Goal: Transaction & Acquisition: Purchase product/service

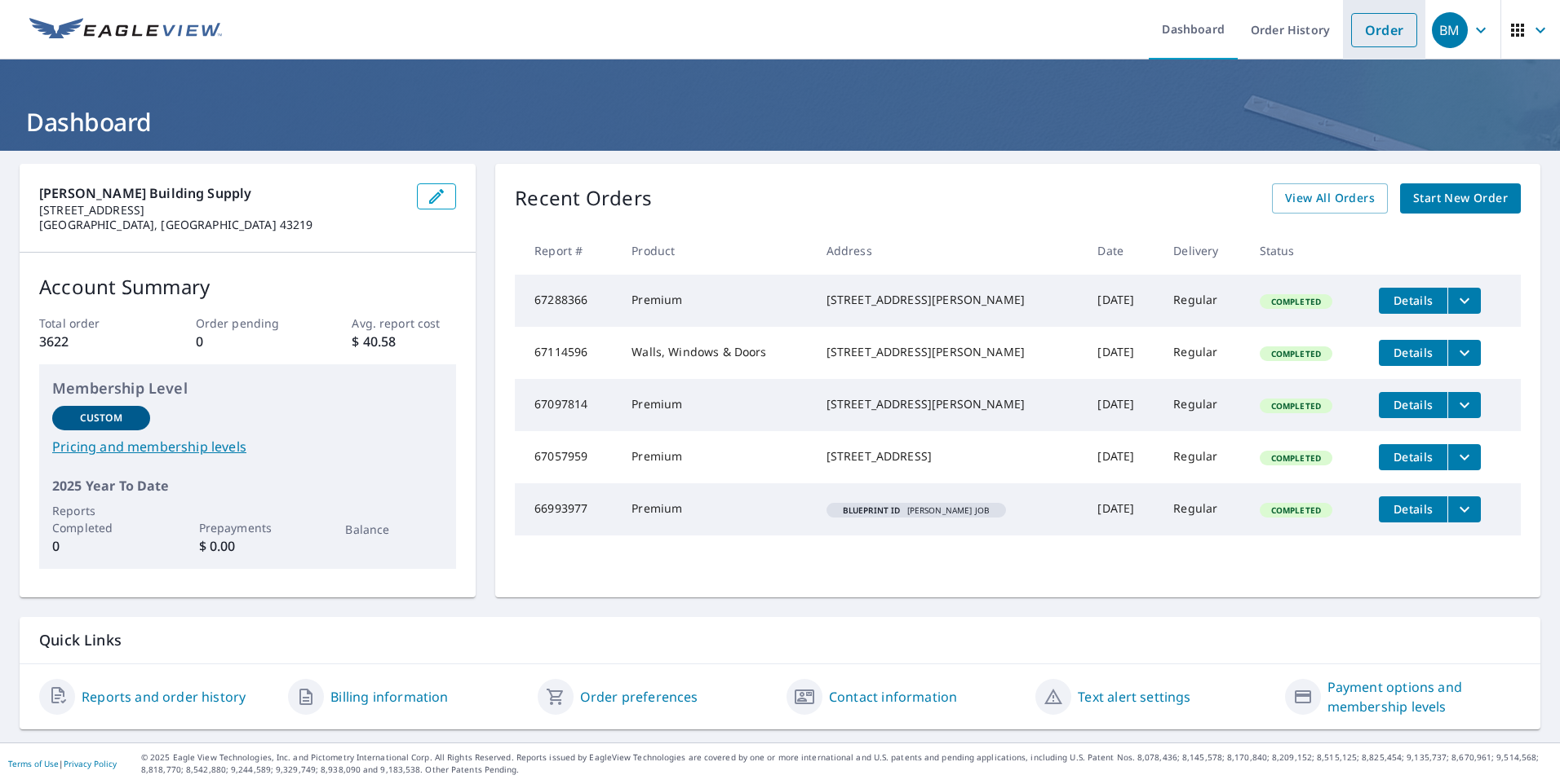
click at [1388, 44] on link "Order" at bounding box center [1384, 30] width 66 height 34
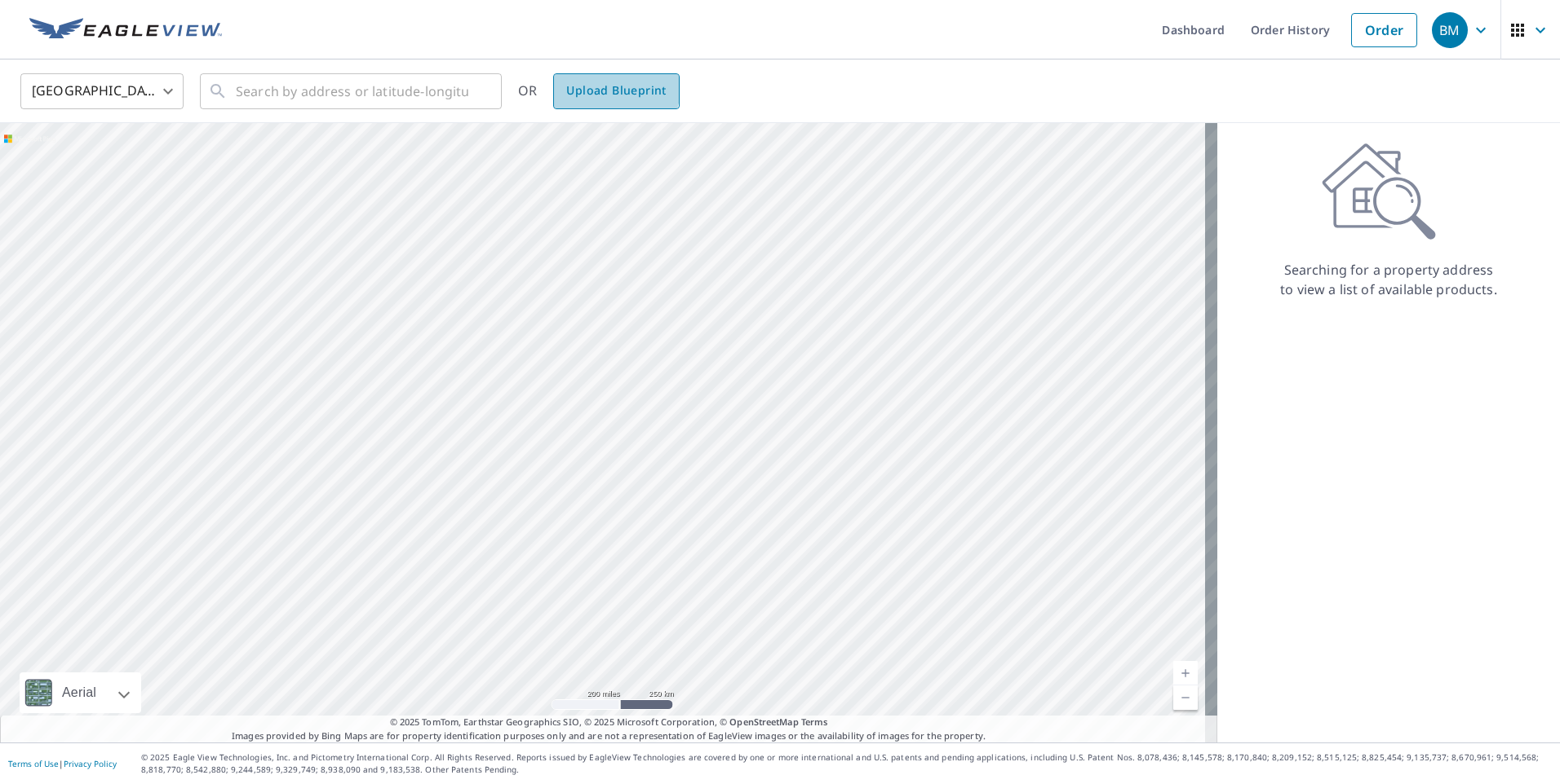
click at [611, 87] on span "Upload Blueprint" at bounding box center [616, 90] width 100 height 20
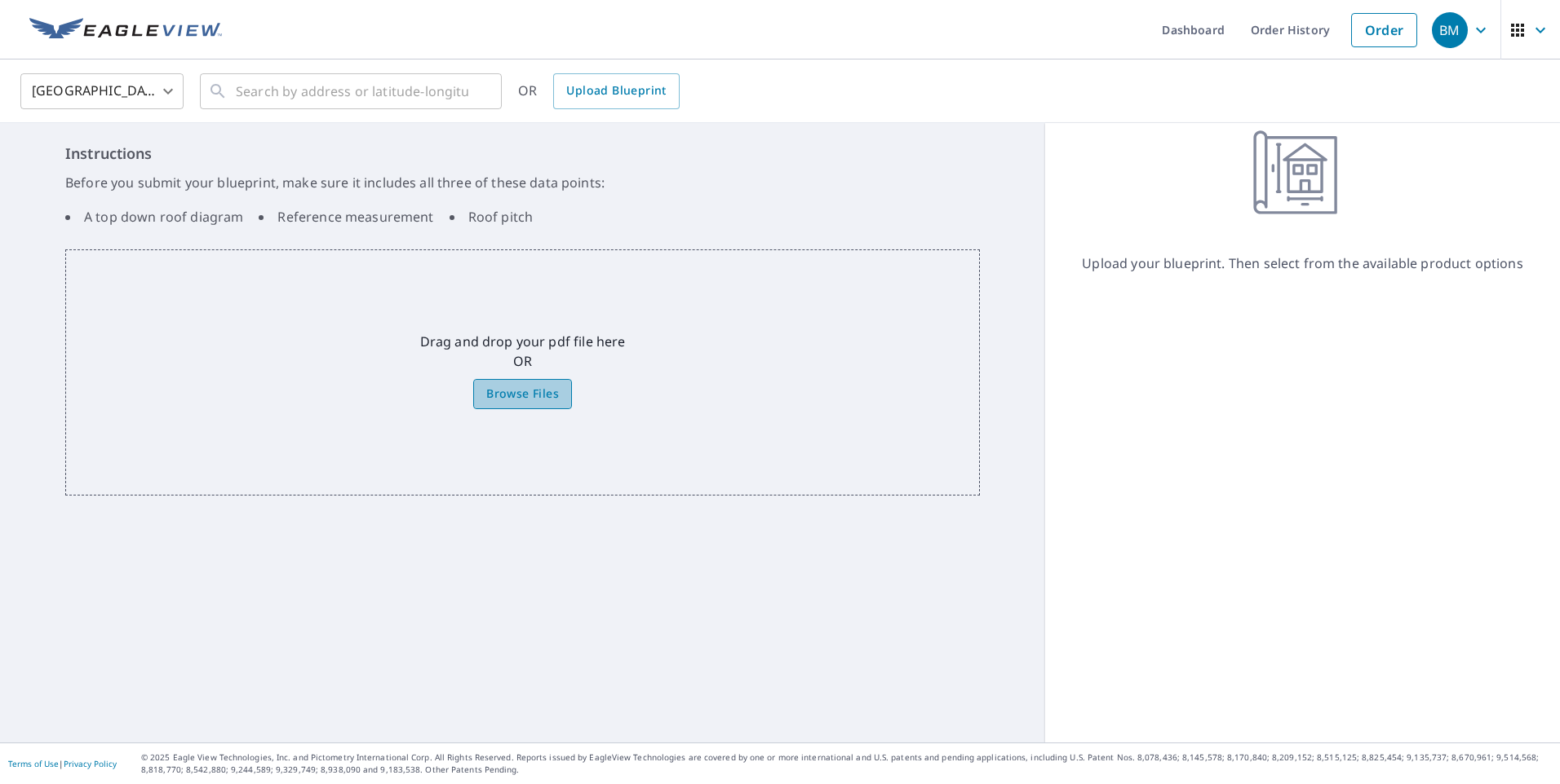
click at [517, 389] on span "Browse Files" at bounding box center [522, 393] width 73 height 20
click at [0, 0] on input "Browse Files" at bounding box center [0, 0] width 0 height 0
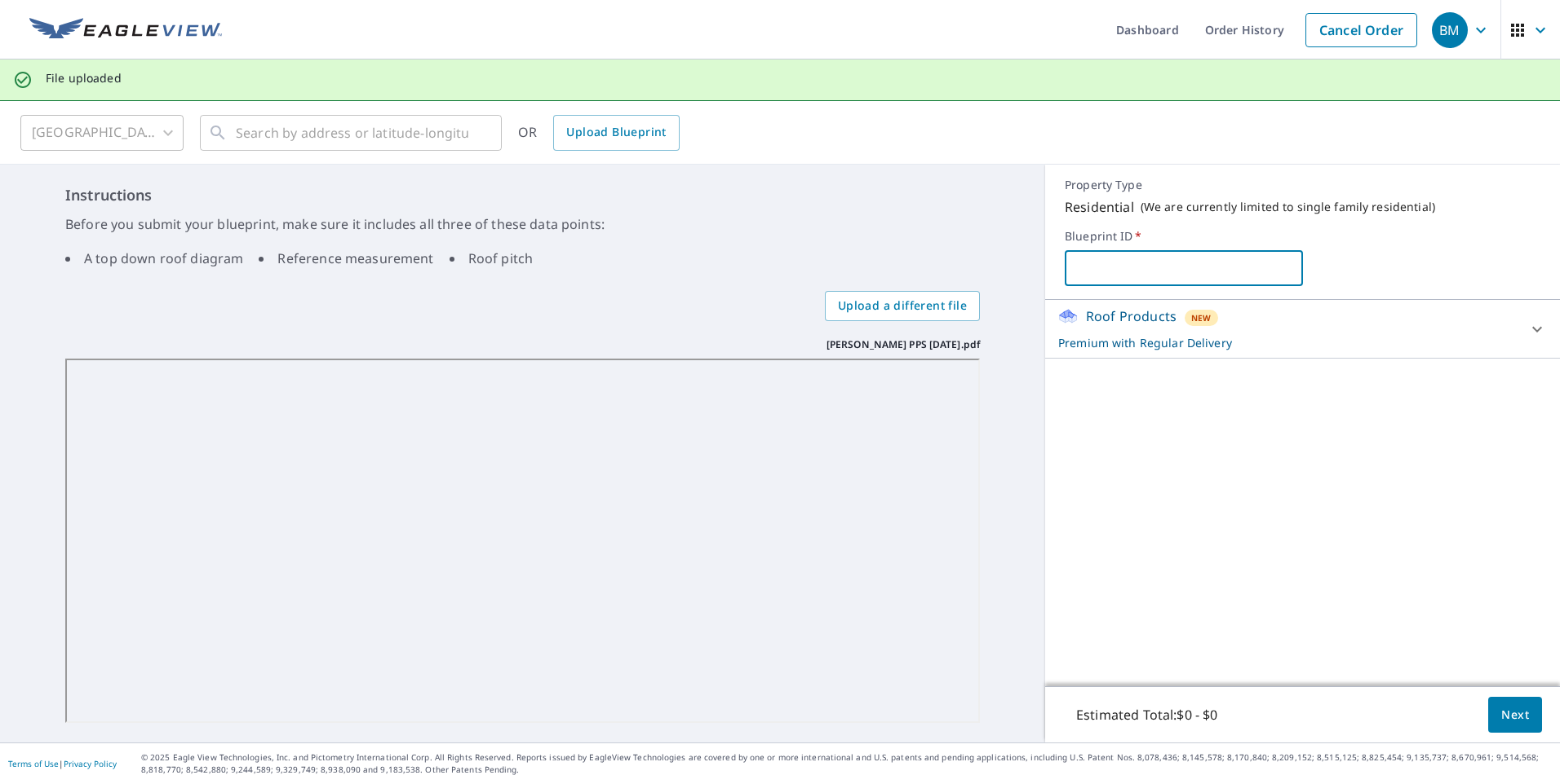
click at [1097, 259] on input "text" at bounding box center [1182, 268] width 237 height 45
type input "[PERSON_NAME] RESIDENCE"
click at [1229, 340] on p "Premium with Regular Delivery" at bounding box center [1287, 343] width 459 height 17
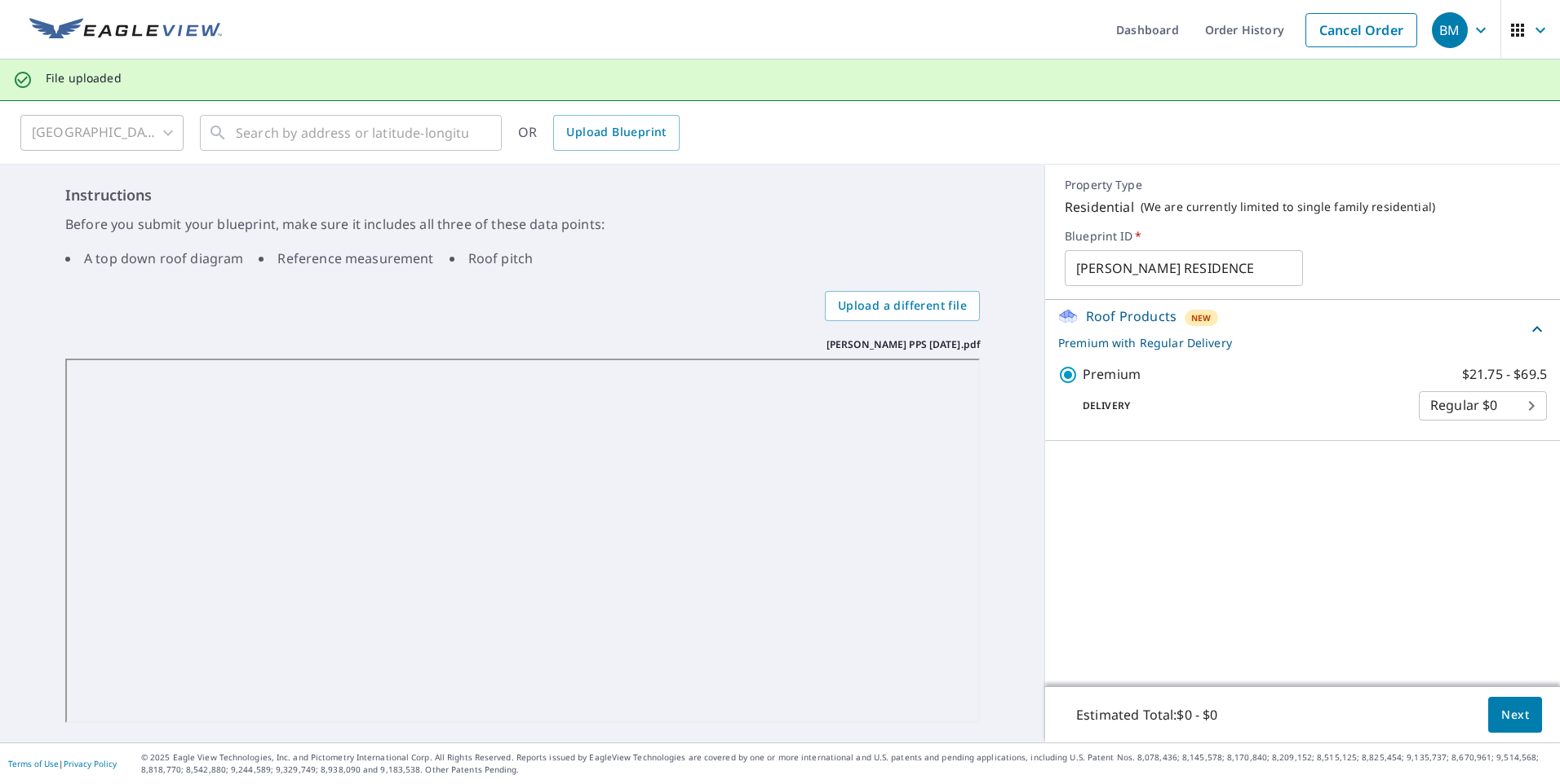
click at [1501, 707] on span "Next" at bounding box center [1515, 715] width 28 height 20
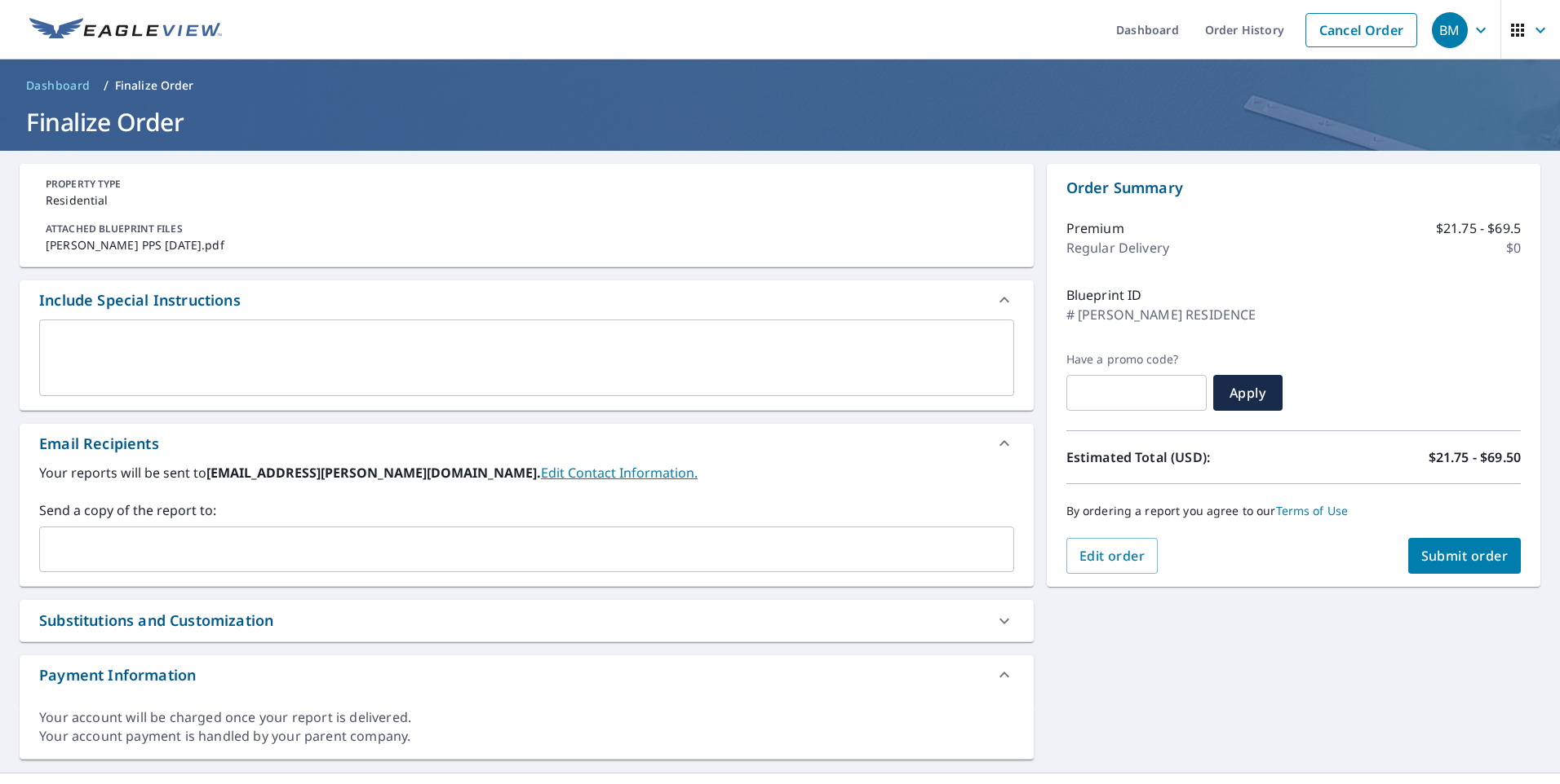
click at [162, 543] on input "text" at bounding box center [514, 549] width 936 height 31
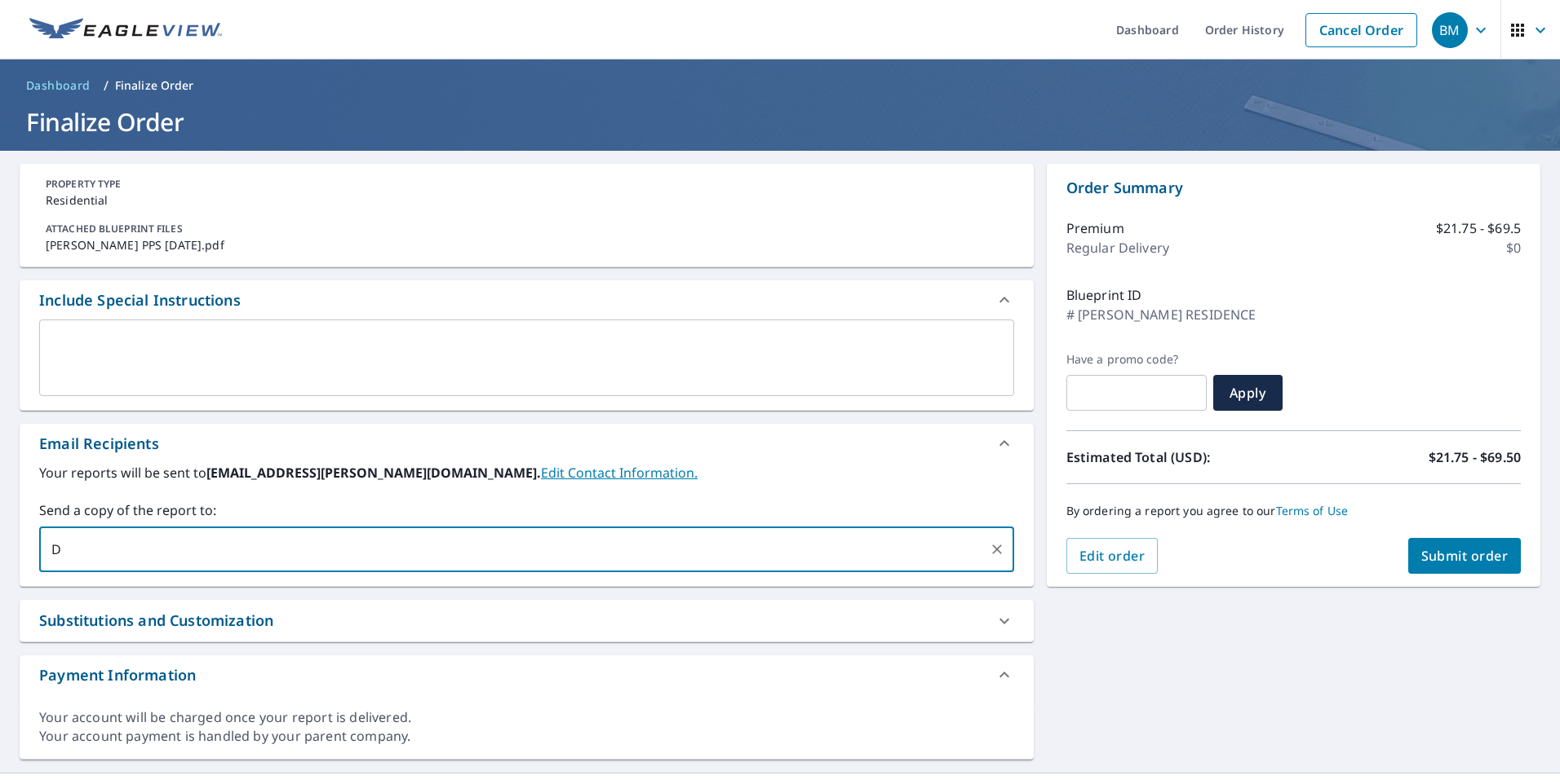
type input "D"
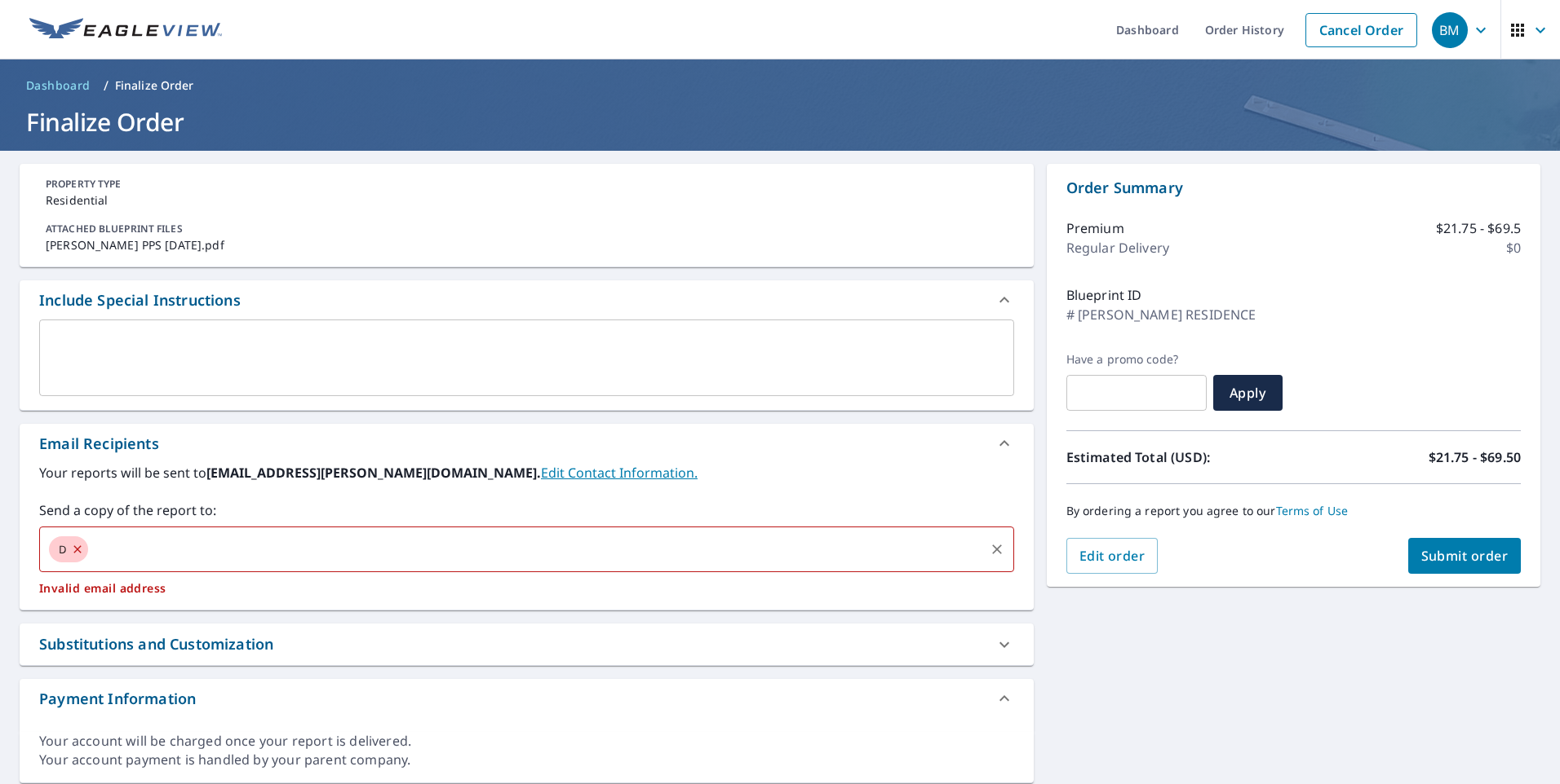
click at [80, 549] on icon at bounding box center [77, 549] width 13 height 18
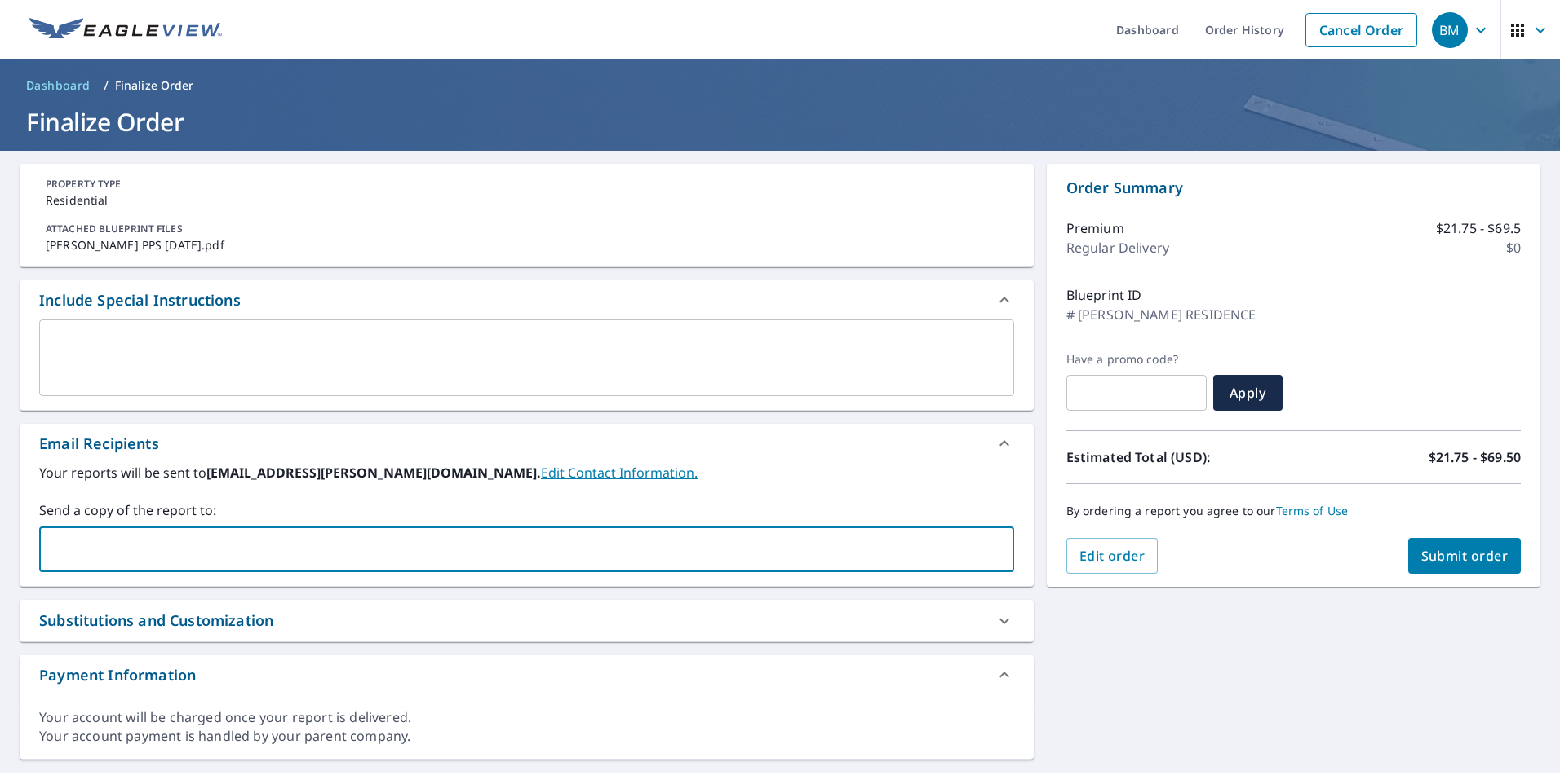
paste input "[EMAIL_ADDRESS][PERSON_NAME][DOMAIN_NAME]"
type input "[EMAIL_ADDRESS][PERSON_NAME][DOMAIN_NAME]"
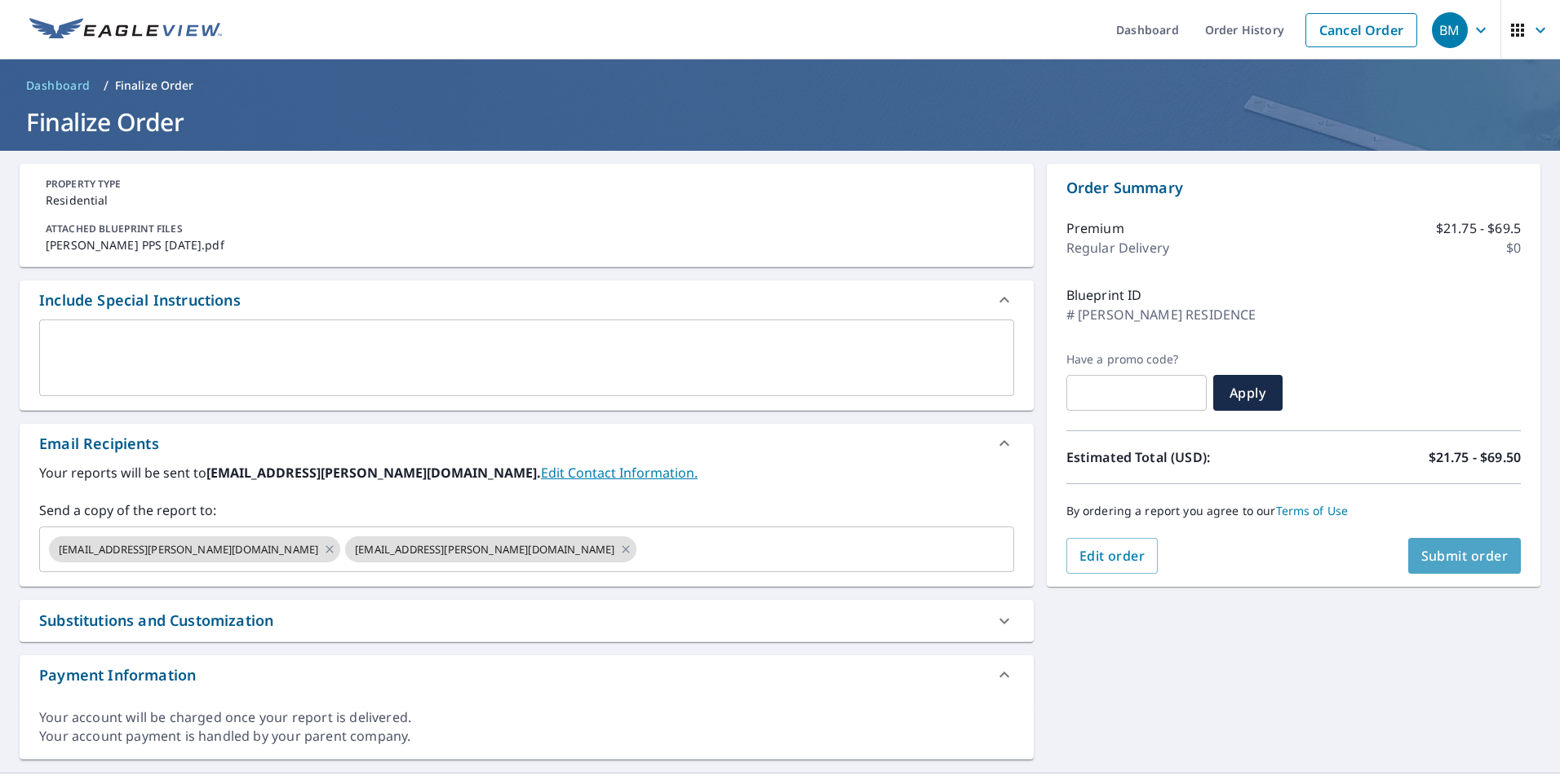
click at [1453, 552] on span "Submit order" at bounding box center [1465, 556] width 87 height 18
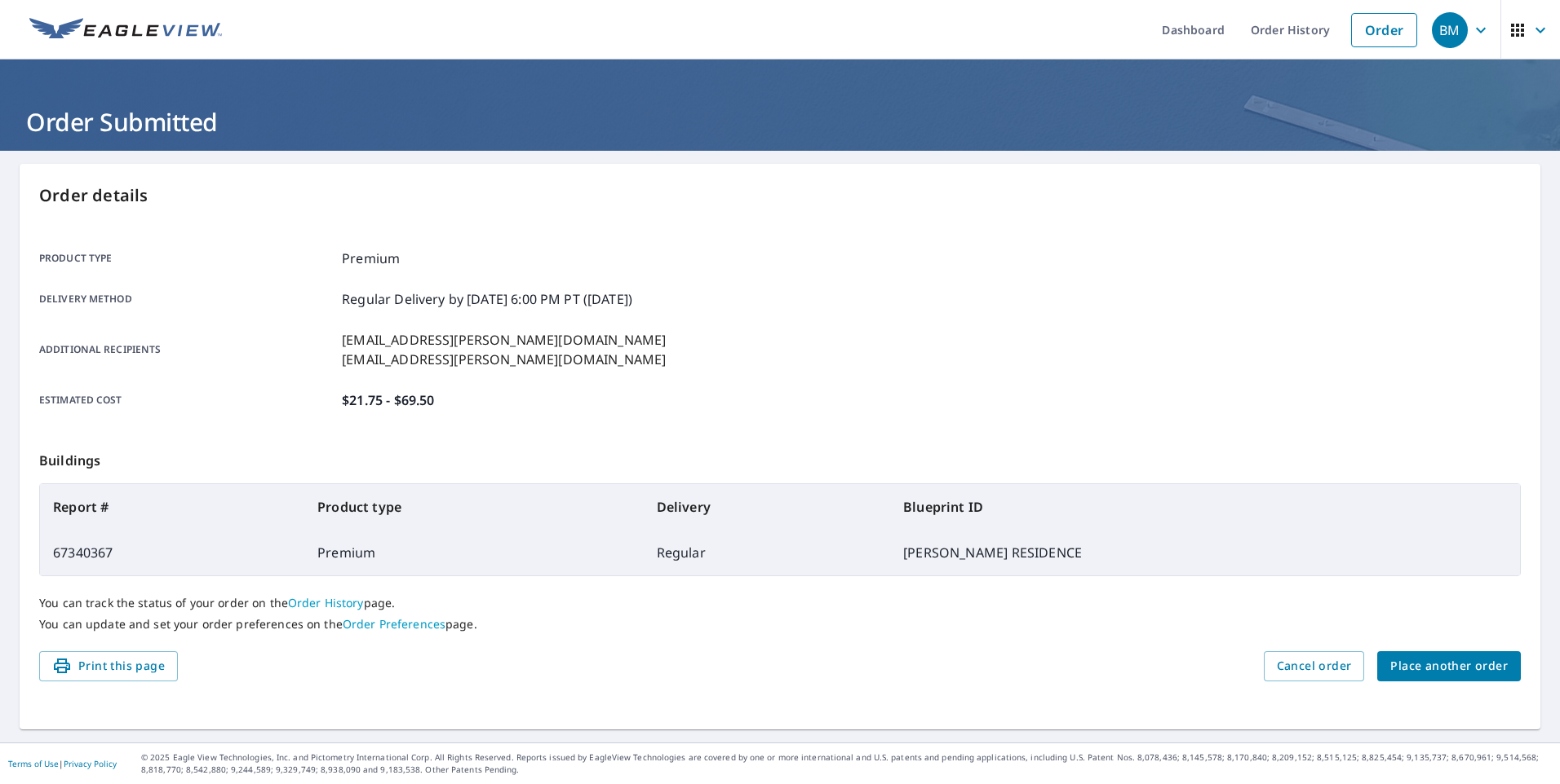
click at [95, 553] on td "67340367" at bounding box center [172, 552] width 264 height 45
copy td "67340367"
